Goal: Task Accomplishment & Management: Manage account settings

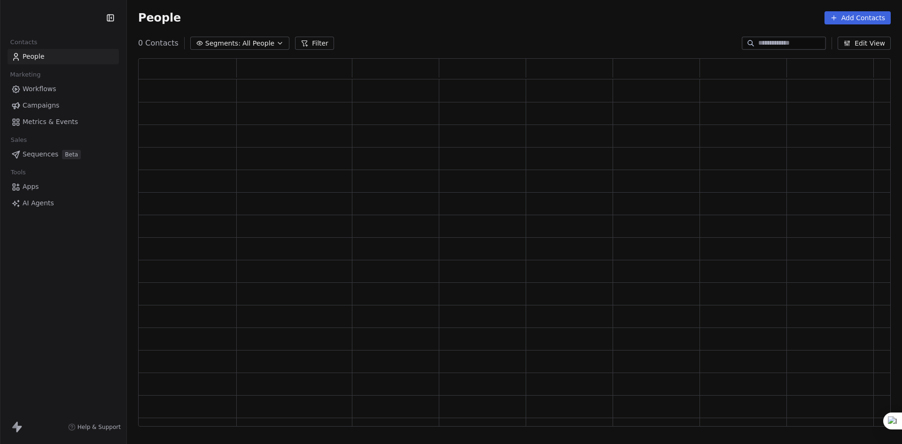
scroll to position [361, 745]
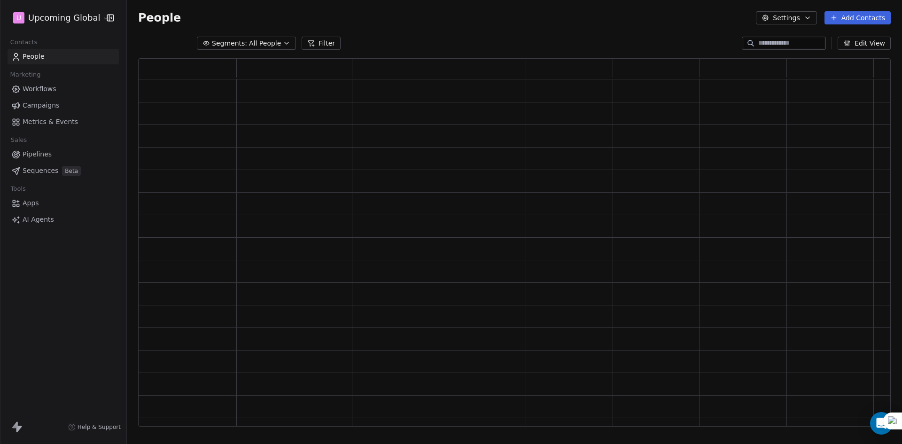
click at [263, 48] on span "All People" at bounding box center [265, 44] width 32 height 10
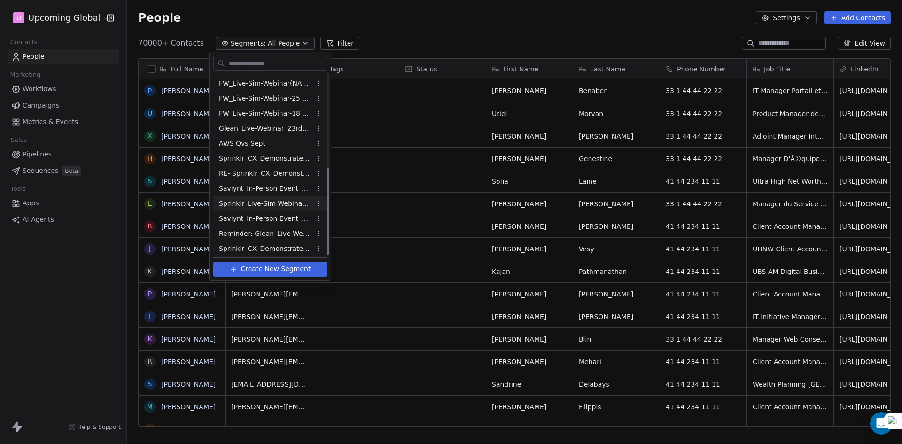
scroll to position [197, 0]
click at [271, 243] on span "Sprinklr_CX_Demonstrate_Reg_Drive_[DATE]" at bounding box center [265, 246] width 92 height 10
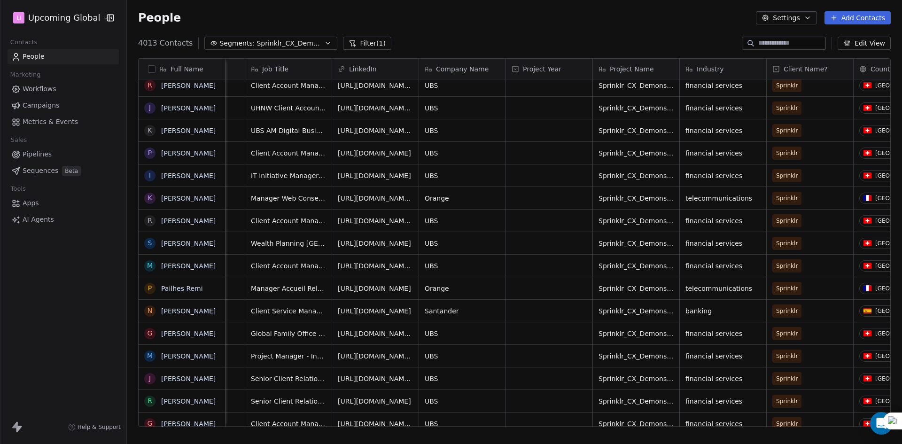
scroll to position [0, 505]
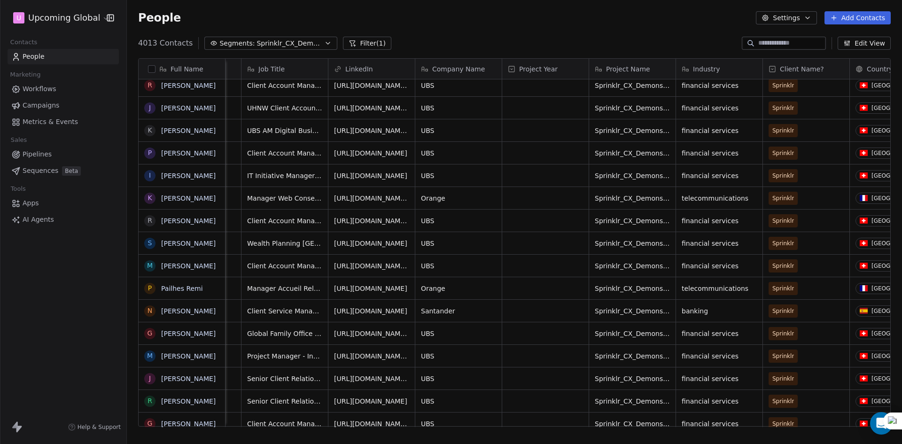
click at [301, 44] on span "Sprinklr_CX_Demonstrate_Reg_Drive_[DATE]" at bounding box center [289, 44] width 66 height 10
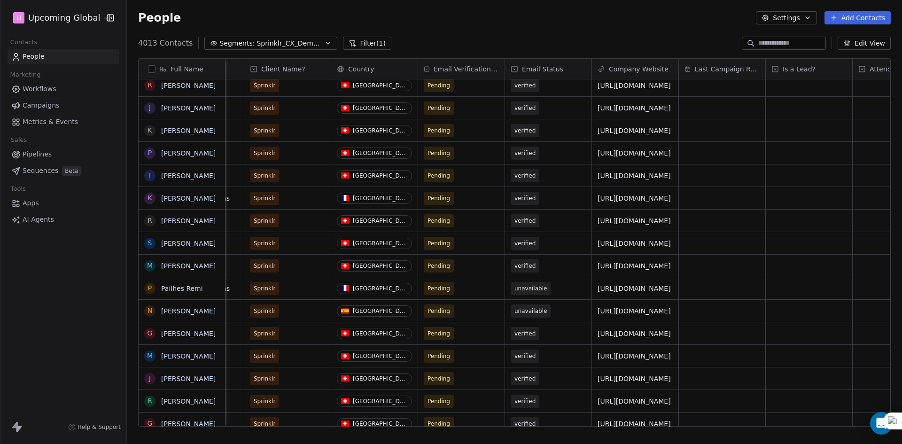
scroll to position [0, 1027]
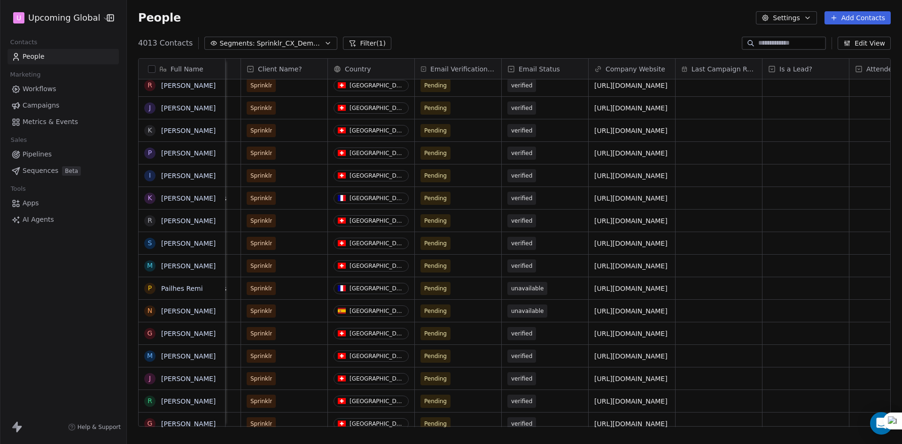
drag, startPoint x: 456, startPoint y: 422, endPoint x: 603, endPoint y: 420, distance: 146.5
click at [603, 420] on html "U Upcoming Global Contacts People Marketing Workflows Campaigns Metrics & Event…" at bounding box center [451, 222] width 902 height 444
click at [280, 40] on span "Sprinklr_CX_Demonstrate_Reg_Drive_[DATE]" at bounding box center [289, 44] width 66 height 10
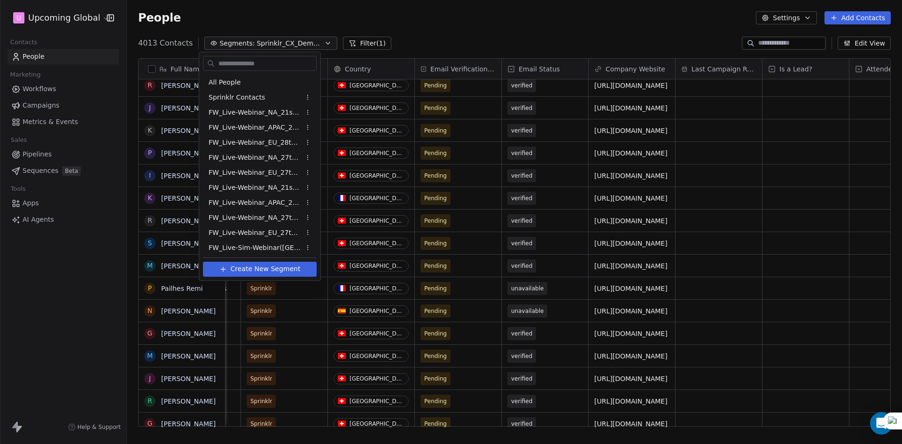
scroll to position [197, 0]
click at [279, 85] on span "FW_Live-Sim-Webinar(NA)26thAugust'2025" at bounding box center [255, 81] width 92 height 10
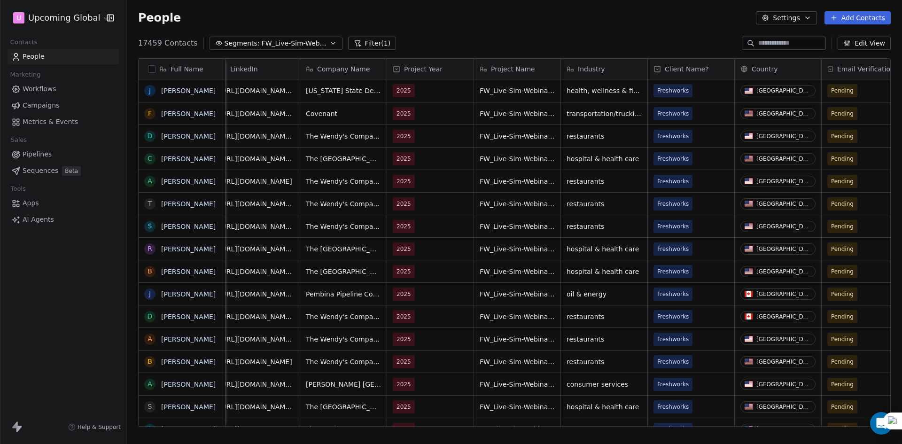
scroll to position [0, 608]
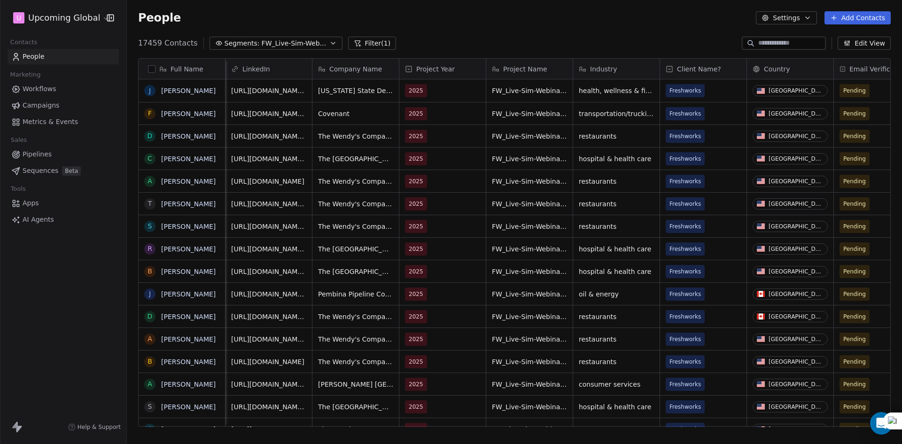
drag, startPoint x: 269, startPoint y: 43, endPoint x: 268, endPoint y: 49, distance: 6.2
click at [269, 43] on span "FW_Live-Sim-Webinar(NA)26thAugust'2025" at bounding box center [295, 44] width 66 height 10
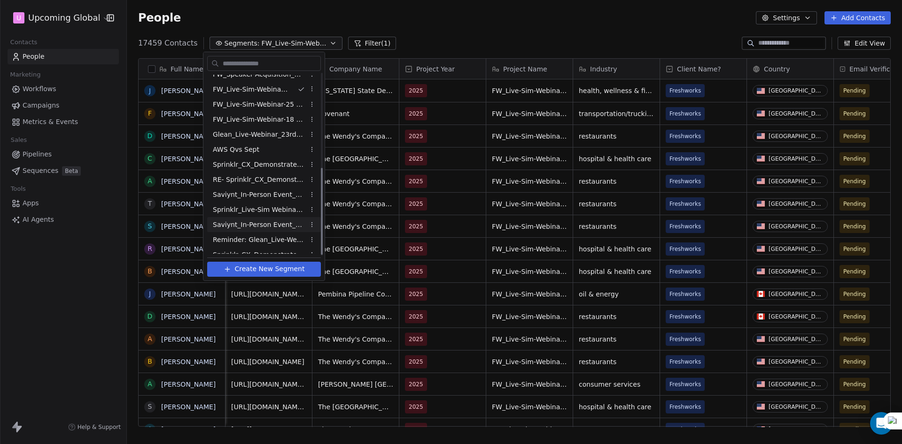
scroll to position [197, 0]
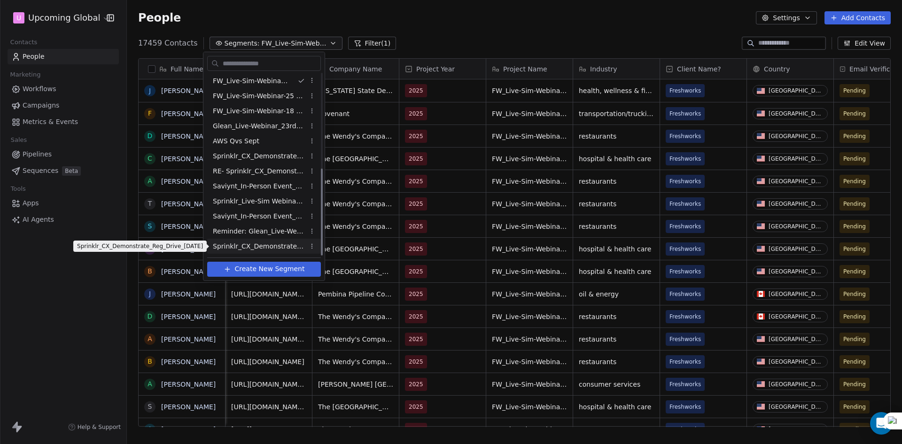
click at [265, 243] on span "Sprinklr_CX_Demonstrate_Reg_Drive_[DATE]" at bounding box center [259, 246] width 92 height 10
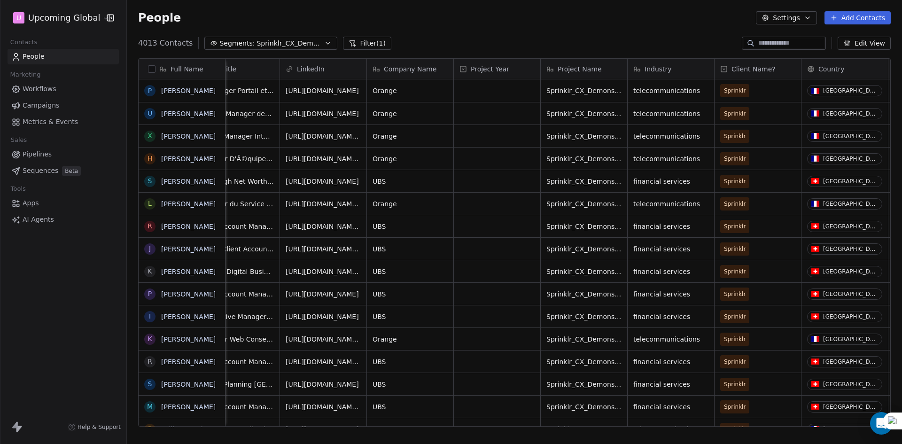
scroll to position [0, 550]
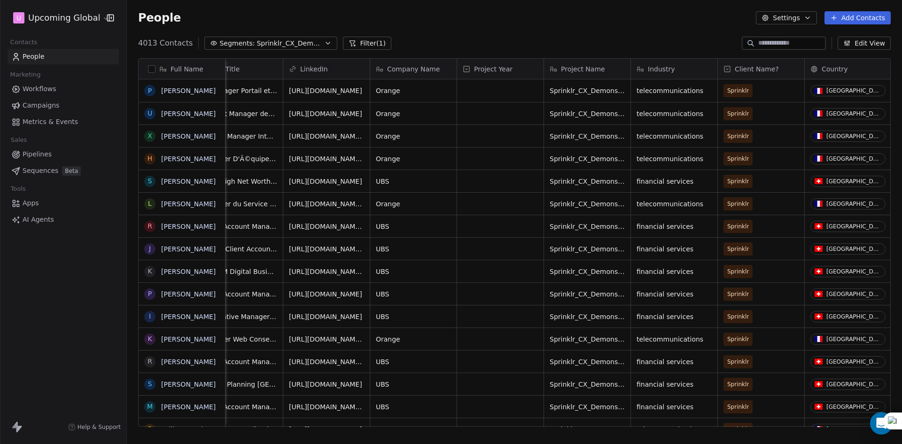
click at [477, 77] on div "Project Year" at bounding box center [500, 69] width 86 height 20
click at [476, 146] on html "U Upcoming Global Contacts People Marketing Workflows Campaigns Metrics & Event…" at bounding box center [451, 222] width 902 height 444
click at [479, 140] on div "grid" at bounding box center [500, 136] width 86 height 22
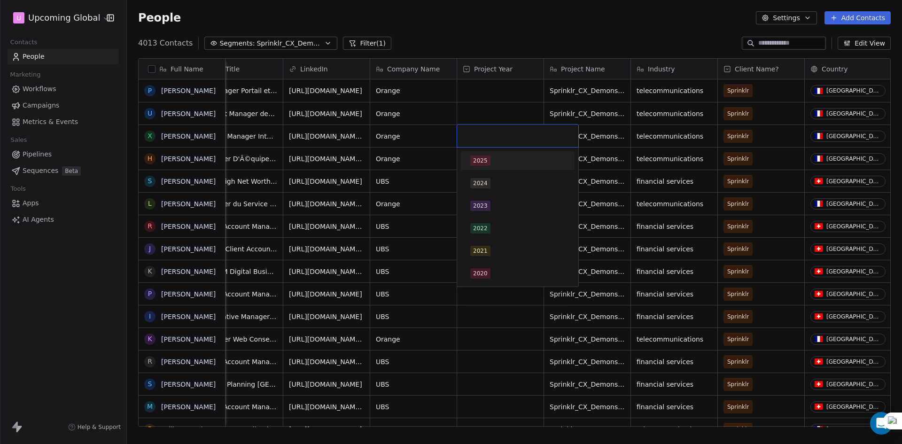
click at [218, 41] on html "U Upcoming Global Contacts People Marketing Workflows Campaigns Metrics & Event…" at bounding box center [451, 222] width 902 height 444
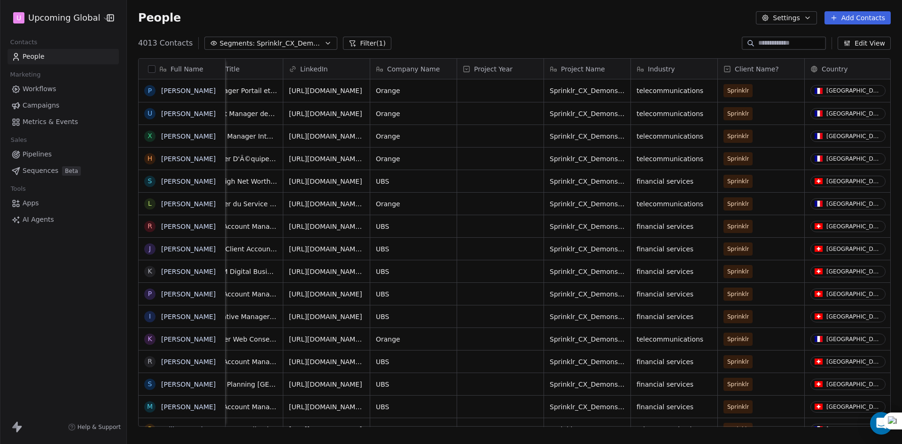
click at [224, 44] on span "Segments:" at bounding box center [236, 44] width 35 height 10
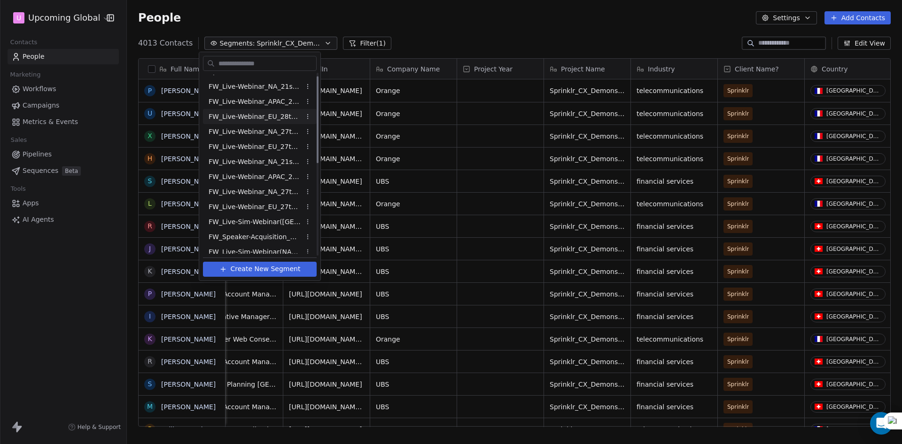
scroll to position [0, 0]
click at [234, 84] on span "All People" at bounding box center [225, 82] width 32 height 10
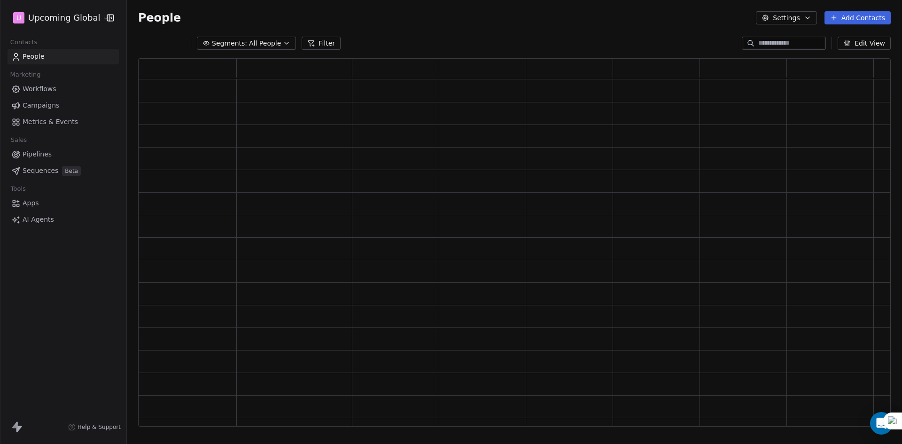
scroll to position [361, 745]
click at [327, 46] on button "Filter" at bounding box center [320, 43] width 39 height 13
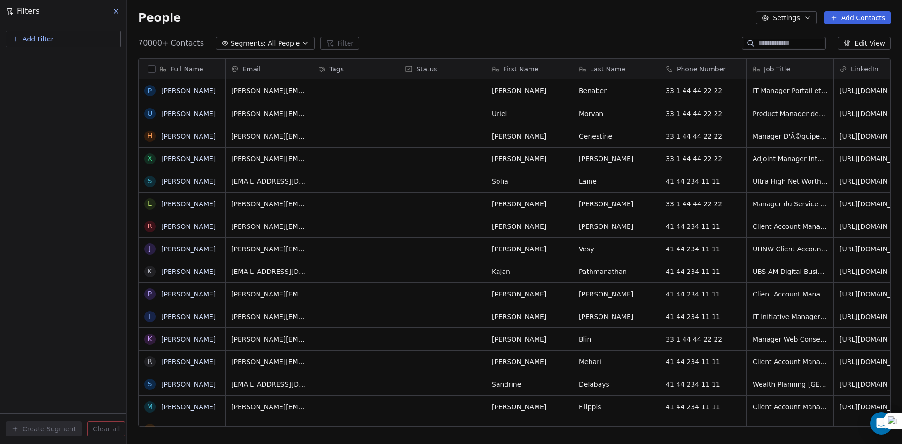
scroll to position [383, 768]
drag, startPoint x: 42, startPoint y: 48, endPoint x: 43, endPoint y: 36, distance: 12.2
click at [41, 47] on div "Add Filter" at bounding box center [63, 41] width 115 height 21
click at [44, 34] on span "Add Filter" at bounding box center [38, 39] width 31 height 10
click at [48, 66] on div "Contact properties" at bounding box center [63, 61] width 107 height 15
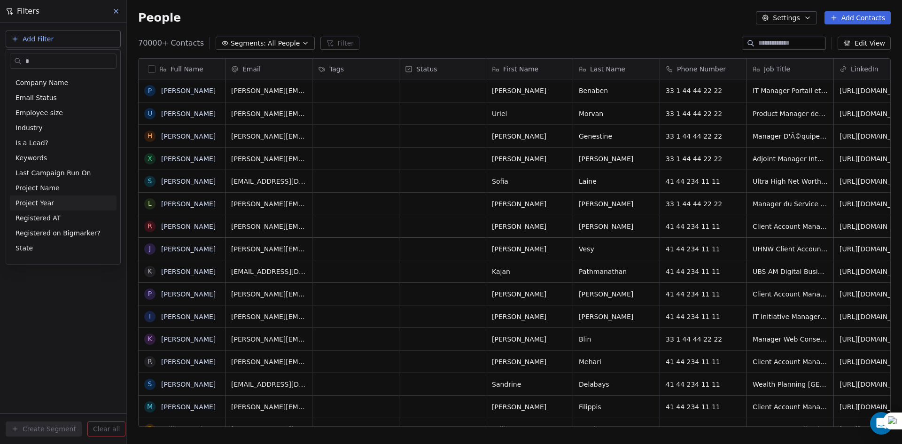
scroll to position [0, 0]
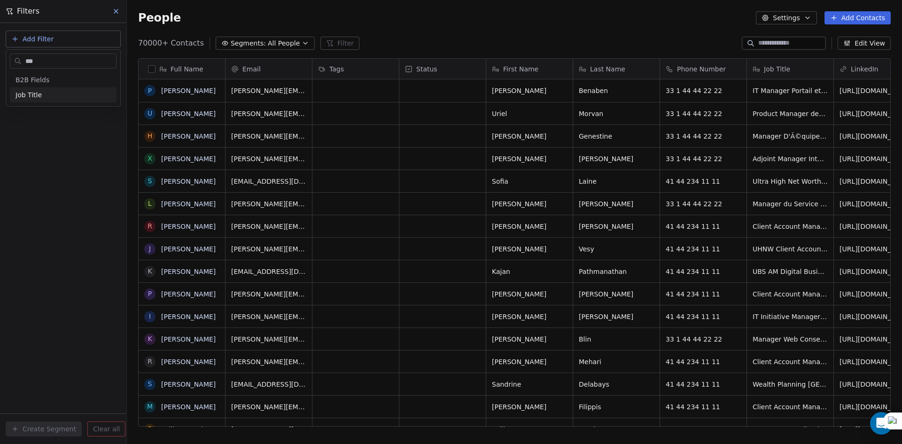
type input "***"
click at [37, 95] on span "Job Title" at bounding box center [28, 94] width 26 height 9
click at [48, 76] on button "Is" at bounding box center [63, 77] width 107 height 15
click at [41, 94] on input at bounding box center [63, 96] width 106 height 14
type input "********"
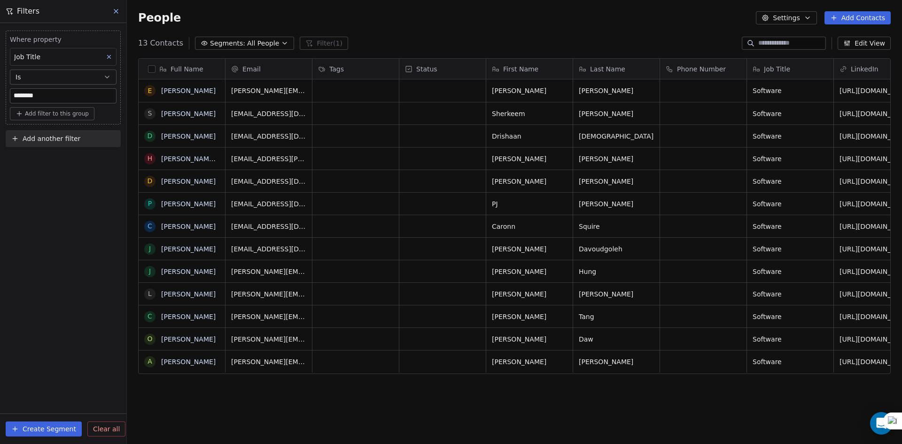
scroll to position [383, 768]
click at [33, 126] on div "Where property Job Title Is ******** Add filter to this group Add another filter" at bounding box center [63, 87] width 126 height 128
click at [39, 114] on span "Add filter to this group" at bounding box center [57, 114] width 64 height 8
click at [33, 131] on span "Contact properties" at bounding box center [50, 134] width 61 height 10
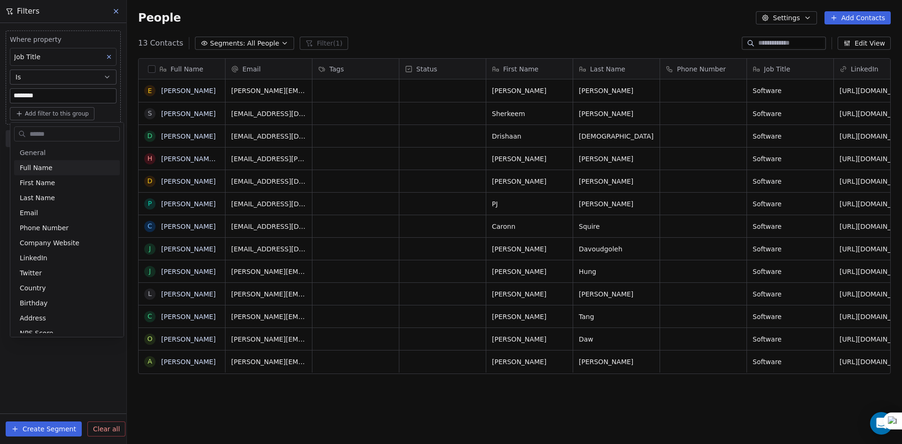
click at [35, 131] on input "text" at bounding box center [74, 134] width 92 height 14
type input "***"
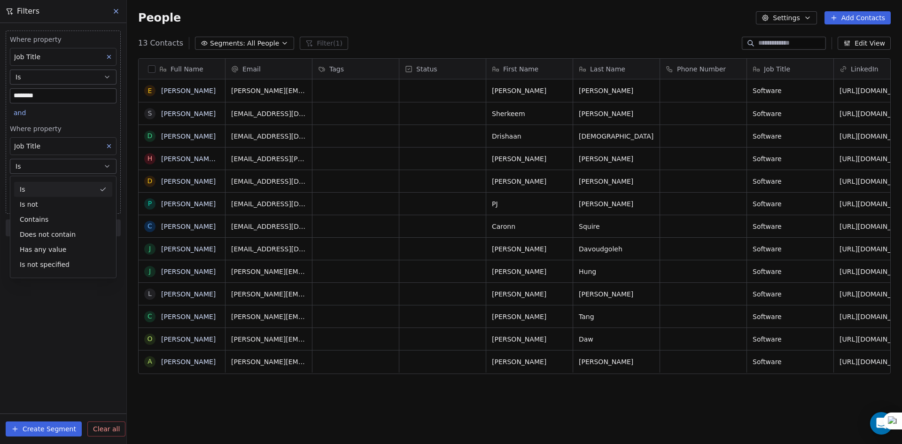
click at [44, 164] on button "Is" at bounding box center [63, 166] width 107 height 15
click at [37, 187] on input at bounding box center [63, 185] width 106 height 14
type input "**"
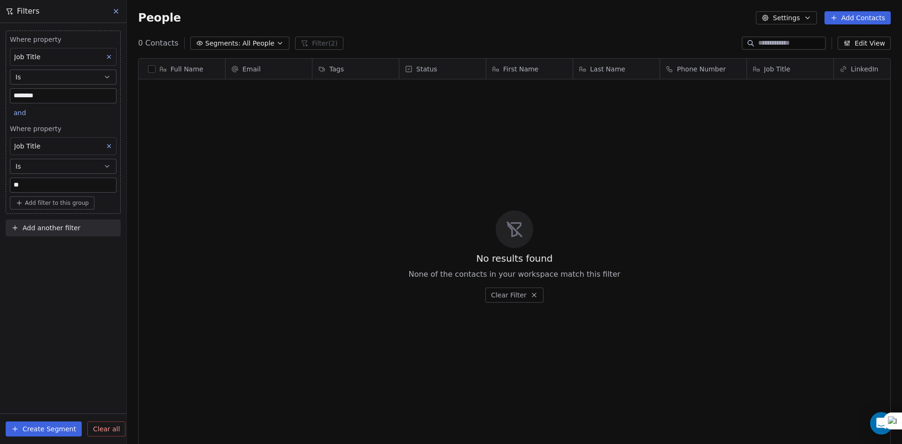
click at [42, 201] on span "Add filter to this group" at bounding box center [57, 203] width 64 height 8
click at [59, 221] on span "Contact properties" at bounding box center [50, 223] width 61 height 10
type input "***"
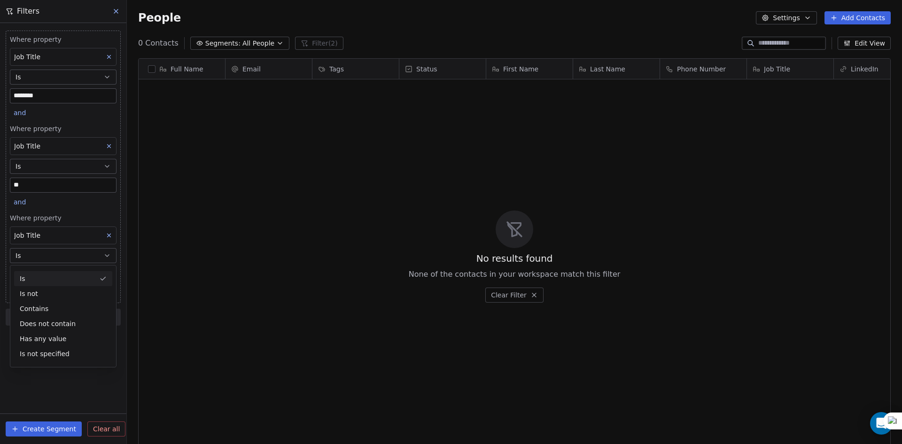
click at [44, 278] on div "Is" at bounding box center [63, 278] width 98 height 15
click at [44, 272] on input at bounding box center [63, 274] width 106 height 14
type input "**********"
click at [50, 294] on span "Add filter to this group" at bounding box center [57, 292] width 64 height 8
click at [44, 308] on span "Contact properties" at bounding box center [50, 313] width 61 height 10
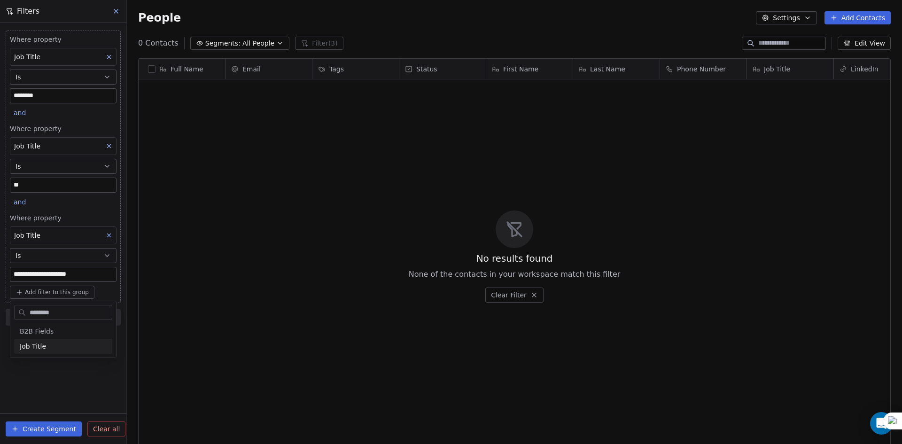
type input "*********"
click at [42, 250] on div "Is" at bounding box center [59, 246] width 91 height 15
click at [40, 364] on input at bounding box center [63, 363] width 106 height 14
type input "*********"
click at [19, 111] on span "and" at bounding box center [20, 113] width 12 height 8
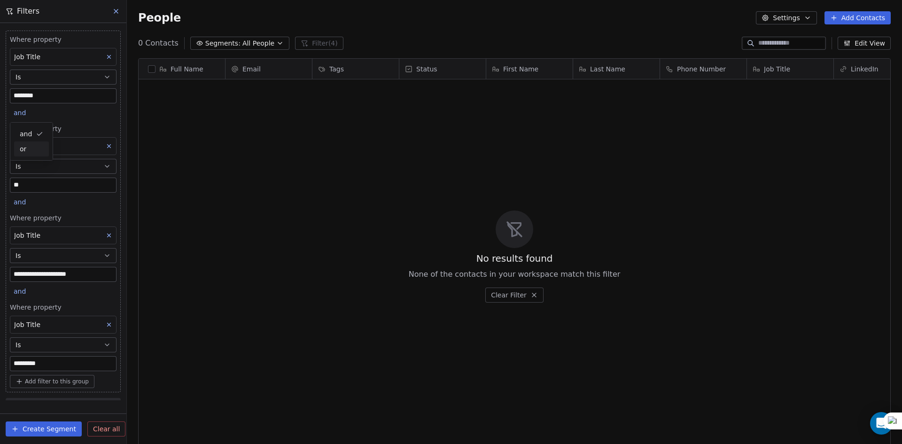
click at [25, 145] on span "or" at bounding box center [23, 149] width 7 height 10
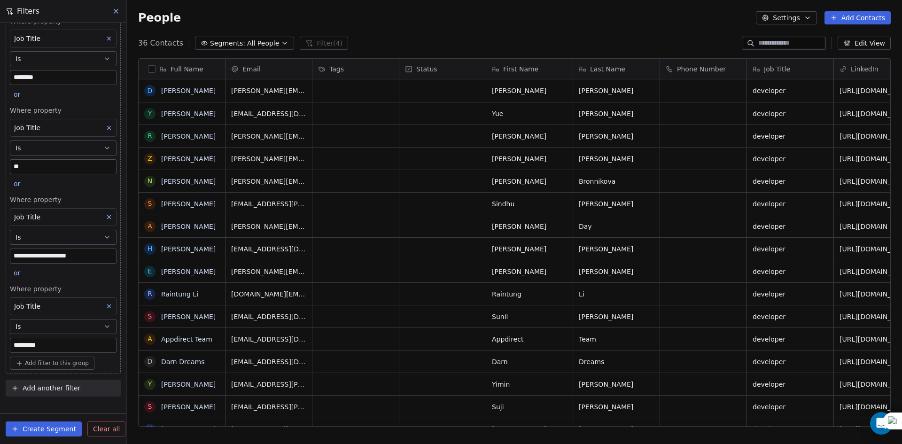
scroll to position [68, 0]
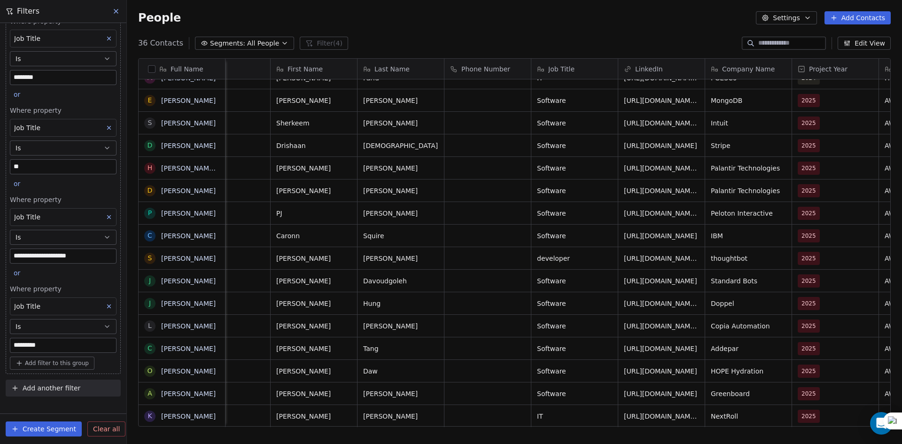
click at [113, 13] on icon at bounding box center [116, 12] width 8 height 8
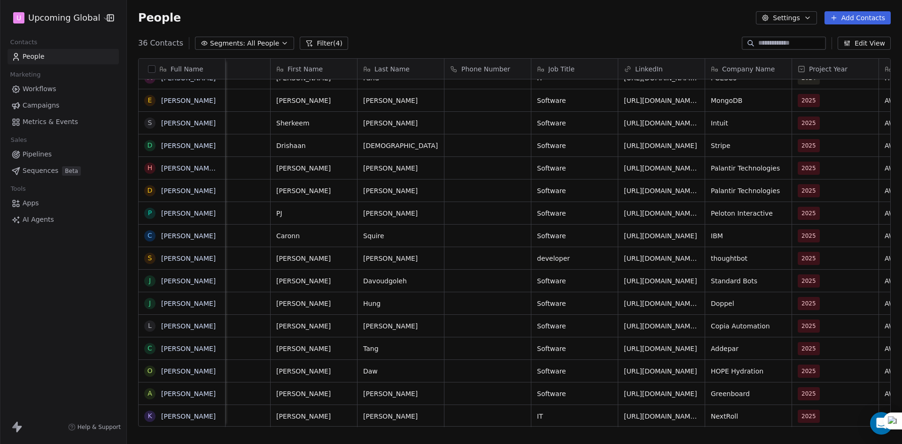
click at [217, 41] on span "Segments:" at bounding box center [227, 44] width 35 height 10
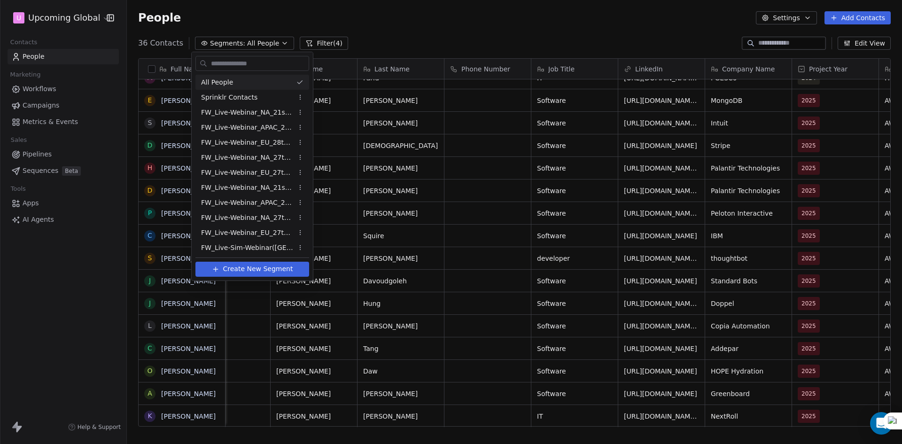
click at [350, 45] on html "U Upcoming Global Contacts People Marketing Workflows Campaigns Metrics & Event…" at bounding box center [451, 222] width 902 height 444
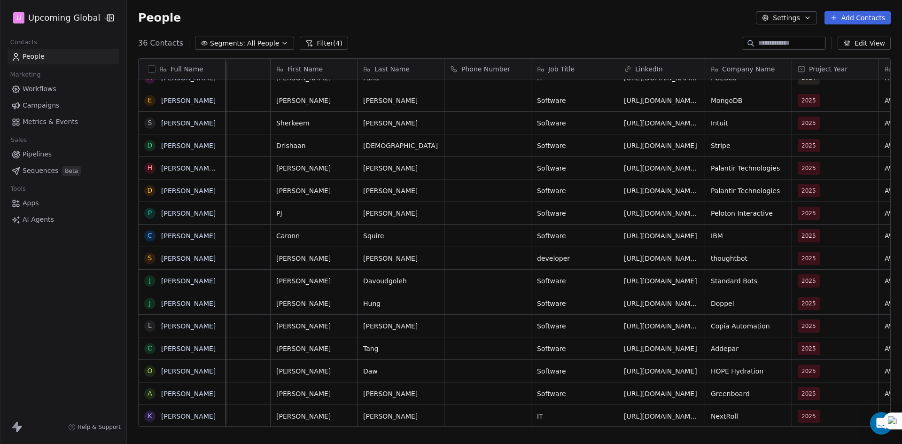
click at [336, 45] on button "Filter (4)" at bounding box center [324, 43] width 48 height 13
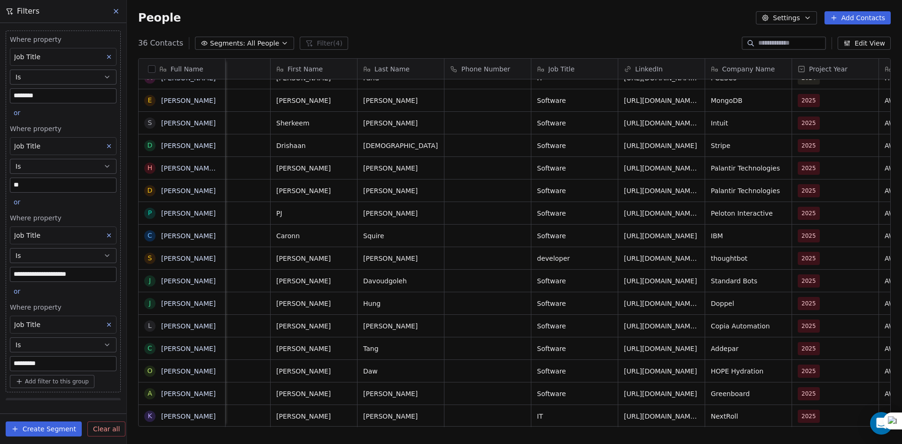
click at [106, 56] on icon at bounding box center [109, 57] width 7 height 7
type input "**"
type input "**********"
type input "*********"
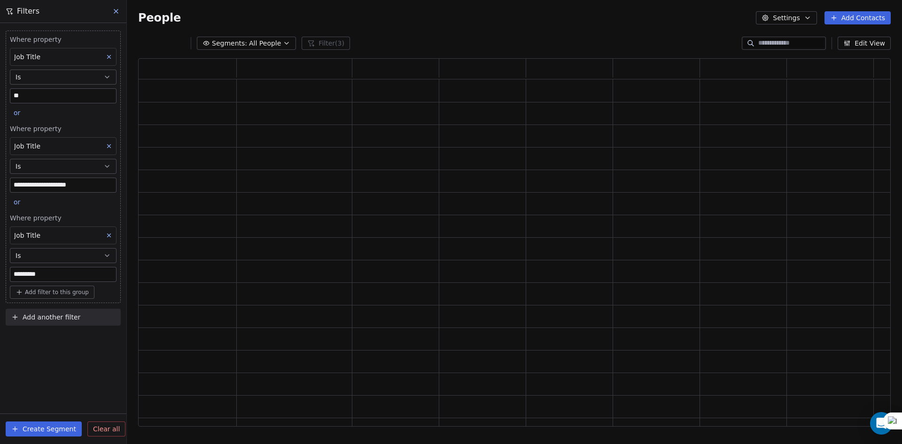
click at [108, 55] on icon at bounding box center [109, 56] width 3 height 3
type input "**********"
type input "*********"
click at [108, 55] on icon at bounding box center [109, 56] width 3 height 3
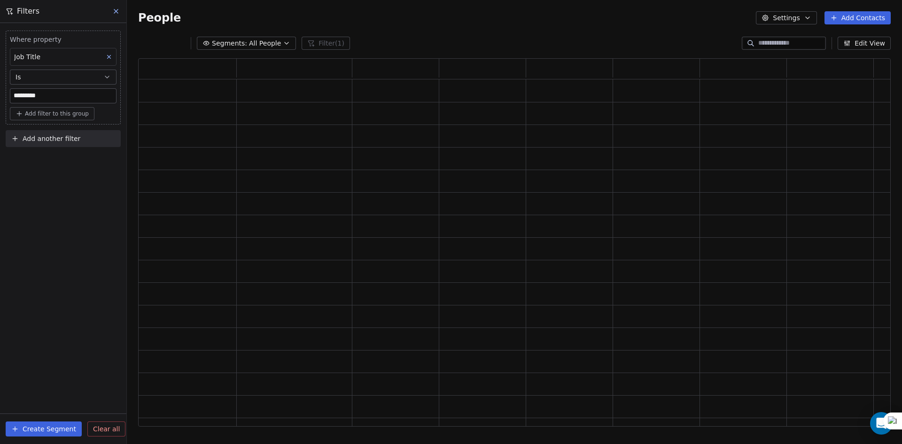
click at [108, 55] on icon at bounding box center [109, 56] width 3 height 3
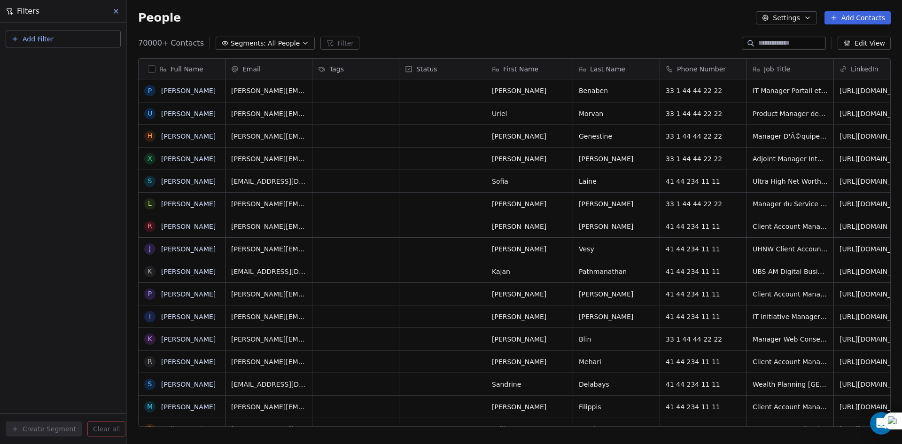
click at [108, 55] on div "Add Filter Create Segment Clear all" at bounding box center [63, 233] width 126 height 421
click at [79, 87] on div "Add Filter Create Segment Clear all" at bounding box center [63, 233] width 126 height 421
click at [76, 43] on button "Add Filter" at bounding box center [63, 39] width 115 height 17
drag, startPoint x: 67, startPoint y: 65, endPoint x: 56, endPoint y: 75, distance: 15.3
click at [56, 75] on div "Contact properties Contact activity" at bounding box center [63, 69] width 107 height 30
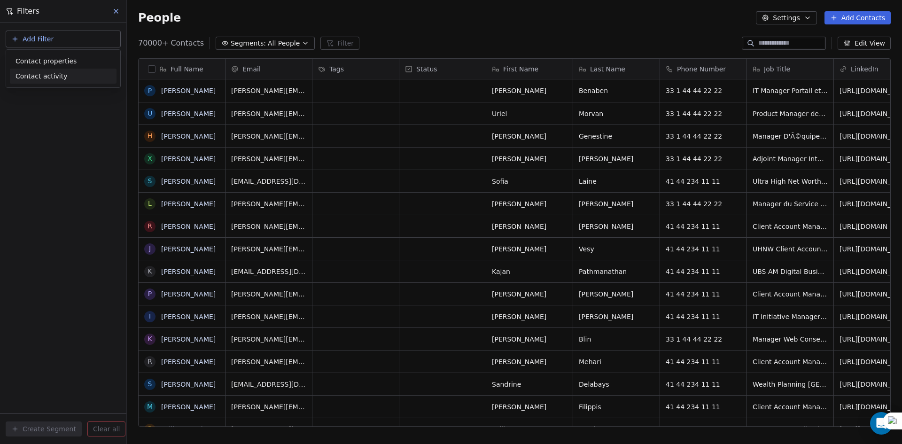
click at [34, 127] on html "U Upcoming Global Contacts People Marketing Workflows Campaigns Metrics & Event…" at bounding box center [451, 222] width 902 height 444
click at [69, 43] on button "Add Filter" at bounding box center [63, 39] width 115 height 17
click at [63, 62] on span "Contact properties" at bounding box center [45, 61] width 61 height 10
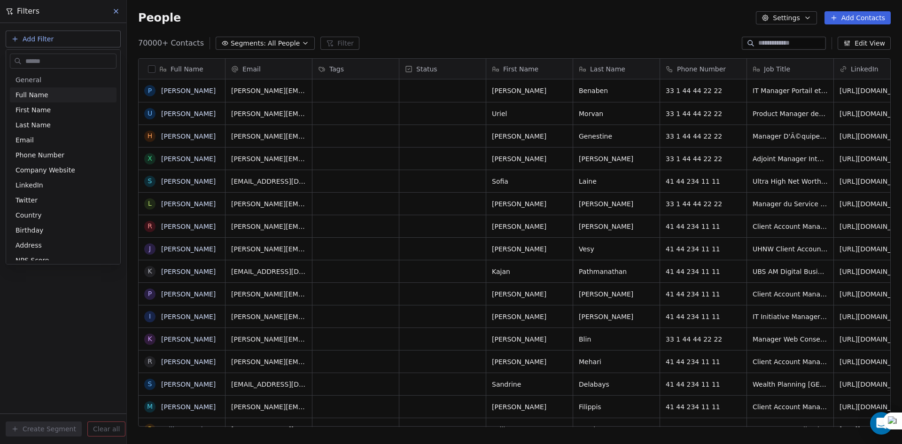
click at [55, 60] on input "text" at bounding box center [69, 61] width 93 height 14
type input "******"
click at [59, 75] on button "Is" at bounding box center [63, 77] width 107 height 15
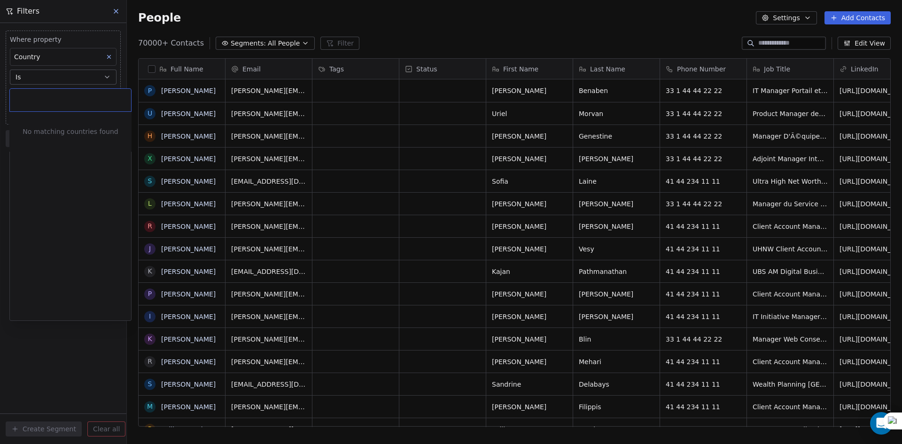
click at [48, 92] on body "U Upcoming Global Contacts People Marketing Workflows Campaigns Metrics & Event…" at bounding box center [451, 222] width 902 height 444
type input "*****"
click at [54, 163] on div "[GEOGRAPHIC_DATA]" at bounding box center [73, 160] width 69 height 9
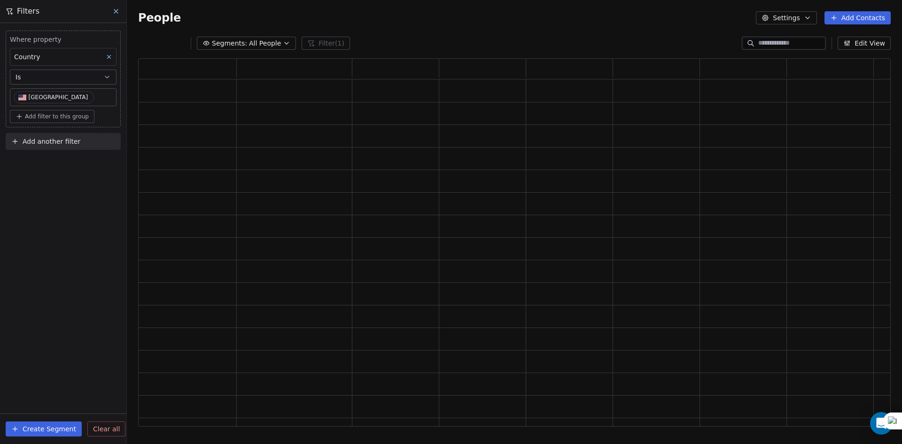
click at [31, 202] on div "Where property Country Is [GEOGRAPHIC_DATA] Add filter to this group Add anothe…" at bounding box center [63, 233] width 126 height 421
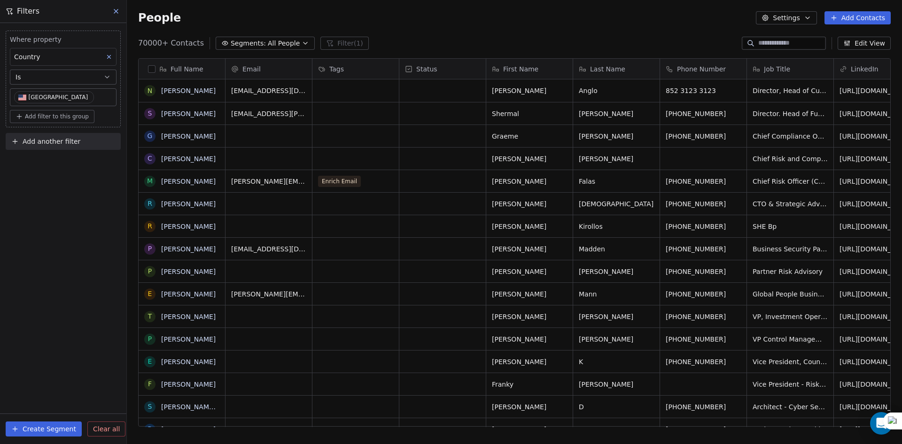
click at [256, 43] on span "Segments:" at bounding box center [248, 44] width 35 height 10
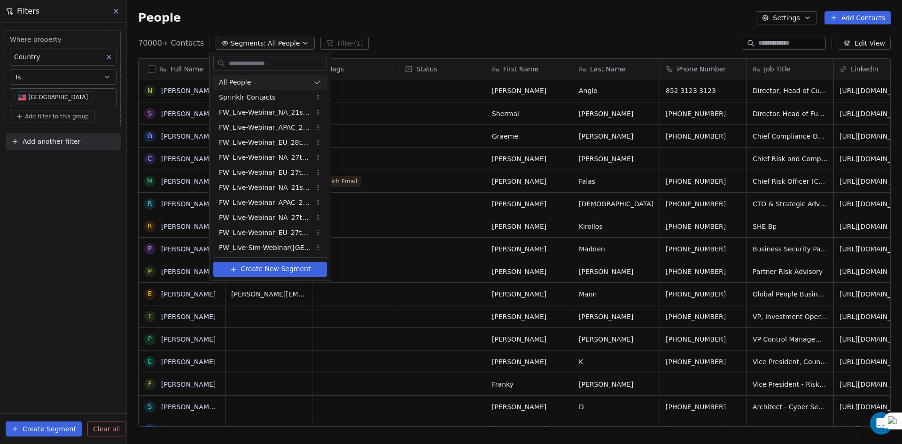
click at [149, 64] on html "U Upcoming Global Contacts People Marketing Workflows Campaigns Metrics & Event…" at bounding box center [451, 222] width 902 height 444
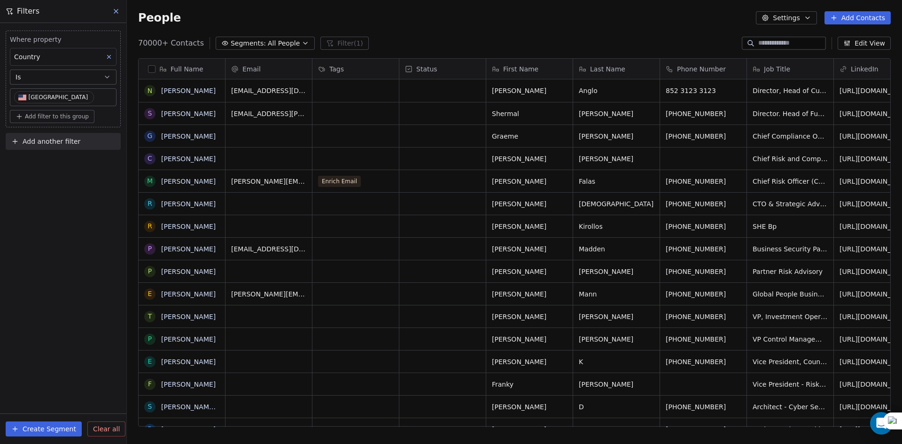
click at [149, 68] on button "button" at bounding box center [152, 69] width 8 height 8
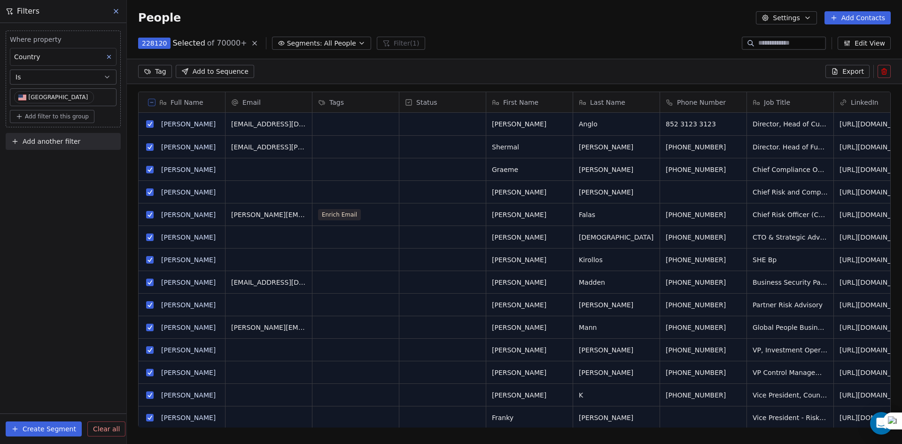
click at [431, 30] on div "People Settings Add Contacts" at bounding box center [514, 18] width 775 height 36
click at [153, 100] on icon at bounding box center [151, 102] width 5 height 5
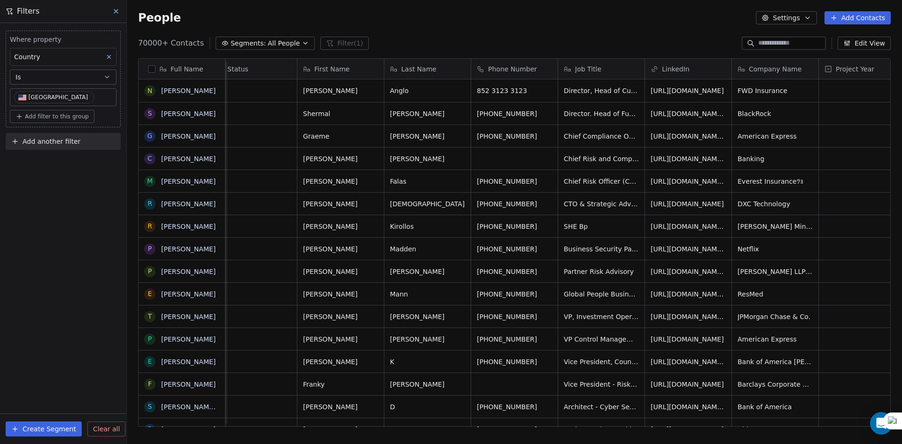
click at [154, 69] on button "button" at bounding box center [152, 69] width 8 height 8
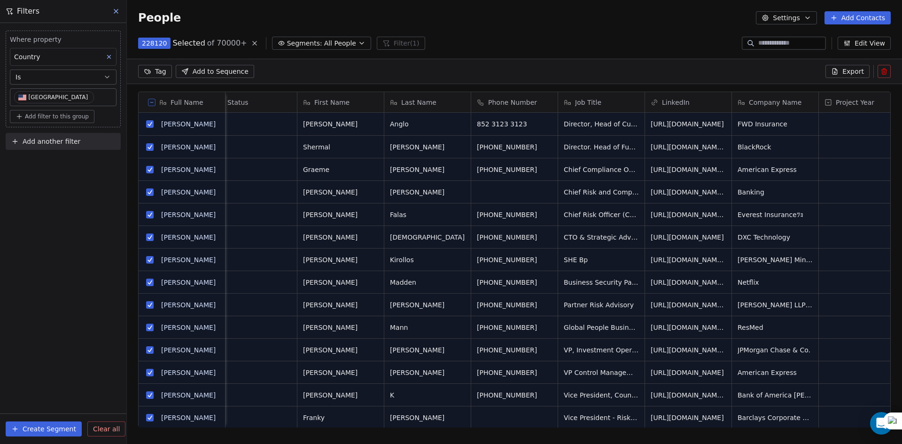
click at [865, 69] on button "Export" at bounding box center [847, 71] width 44 height 13
